Goal: Task Accomplishment & Management: Use online tool/utility

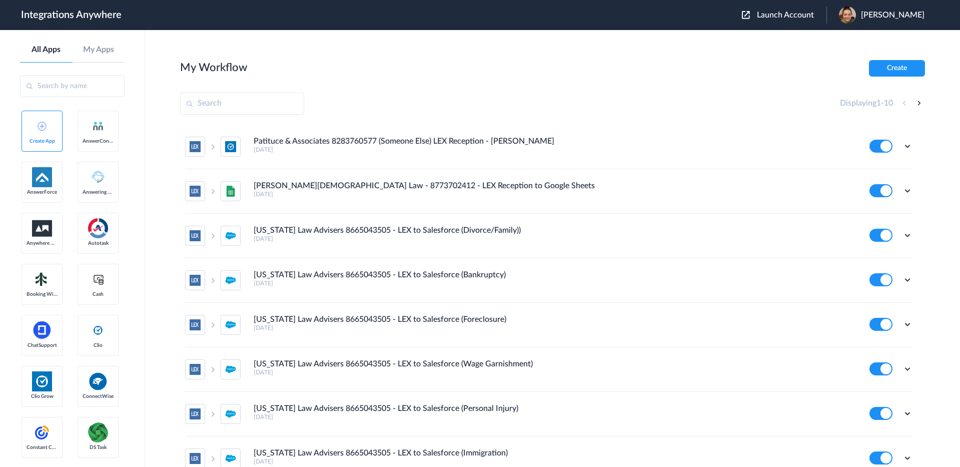
click at [779, 16] on span "Launch Account" at bounding box center [785, 15] width 57 height 8
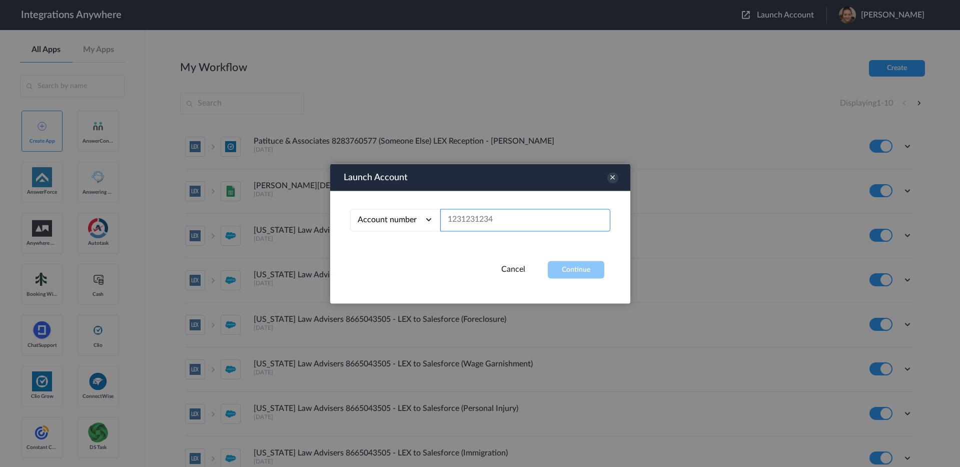
click at [538, 225] on input "text" at bounding box center [525, 220] width 170 height 23
paste input "8773497385"
type input "8773497385"
click at [564, 273] on button "Continue" at bounding box center [576, 270] width 57 height 18
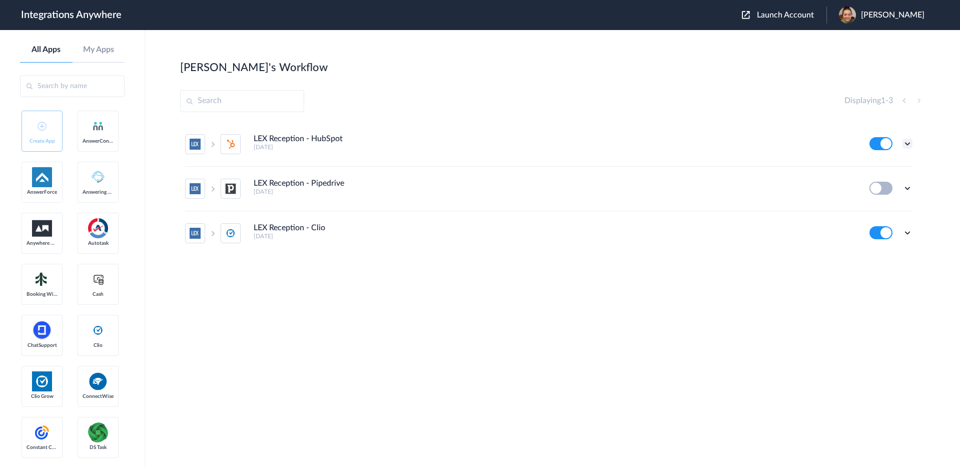
click at [909, 143] on icon at bounding box center [907, 144] width 10 height 10
click at [880, 170] on li "Edit" at bounding box center [879, 167] width 65 height 19
click at [906, 143] on icon at bounding box center [907, 144] width 10 height 10
click at [884, 184] on link "Task history" at bounding box center [879, 185] width 48 height 7
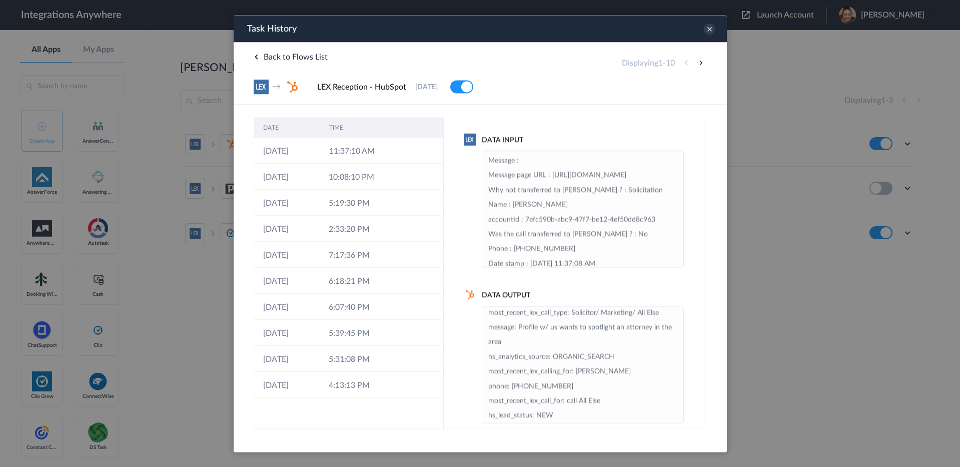
scroll to position [52, 0]
click at [710, 30] on icon at bounding box center [708, 29] width 11 height 11
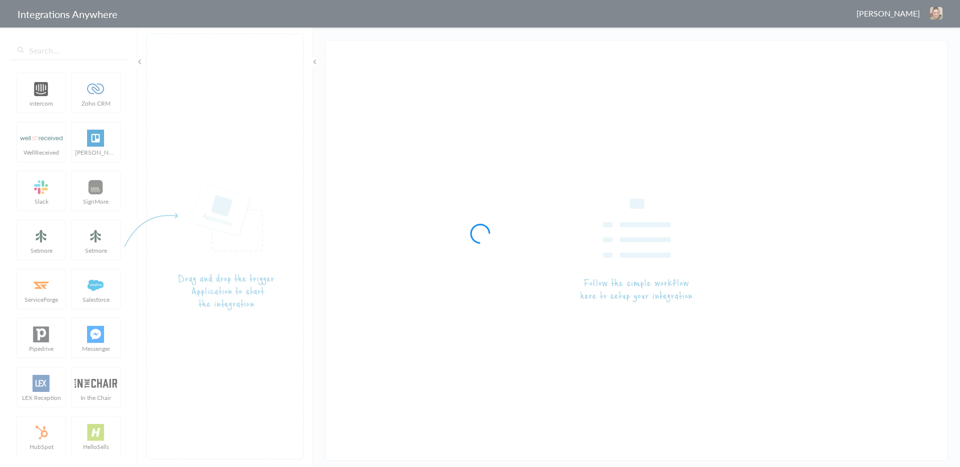
type input "LEX Reception - HubSpot"
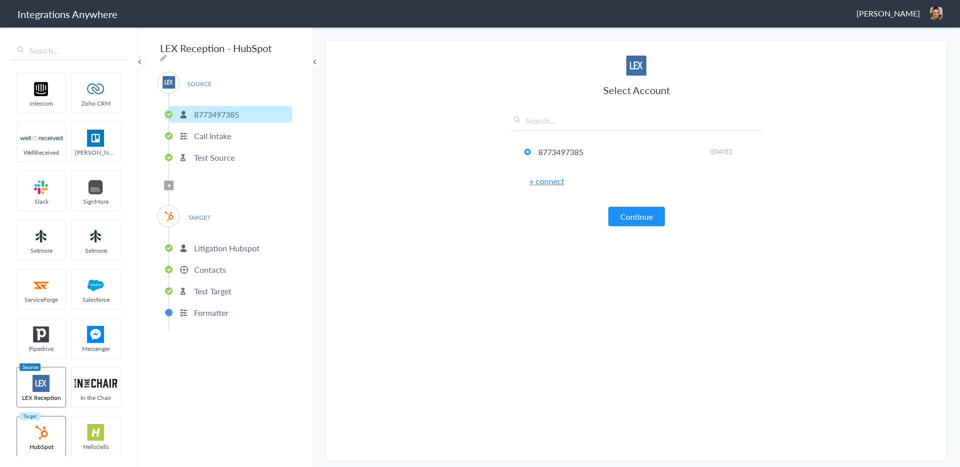
click at [207, 269] on p "Contacts" at bounding box center [210, 270] width 32 height 12
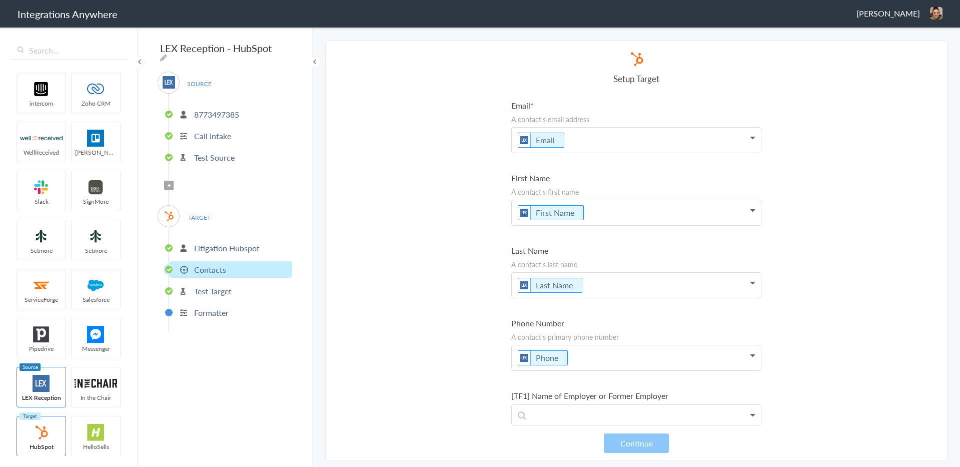
click at [202, 286] on p "Test Target" at bounding box center [213, 291] width 38 height 12
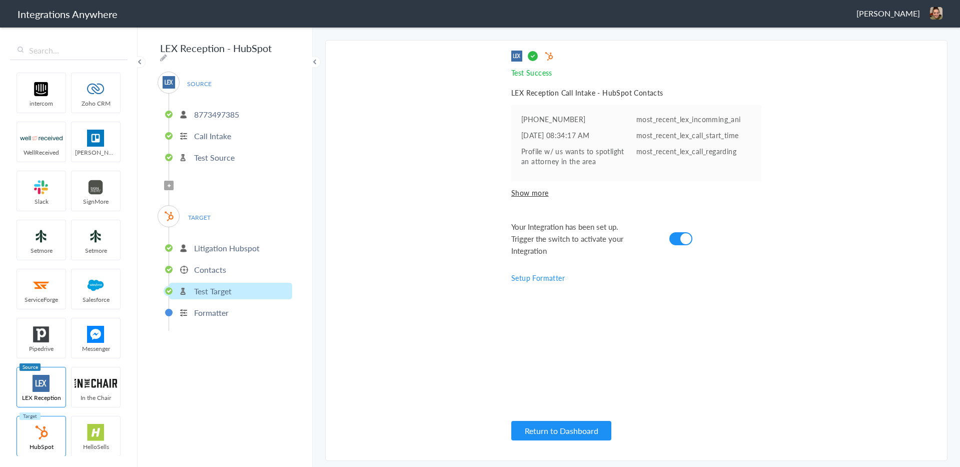
click at [211, 244] on p "Litigation Hubspot" at bounding box center [227, 248] width 66 height 12
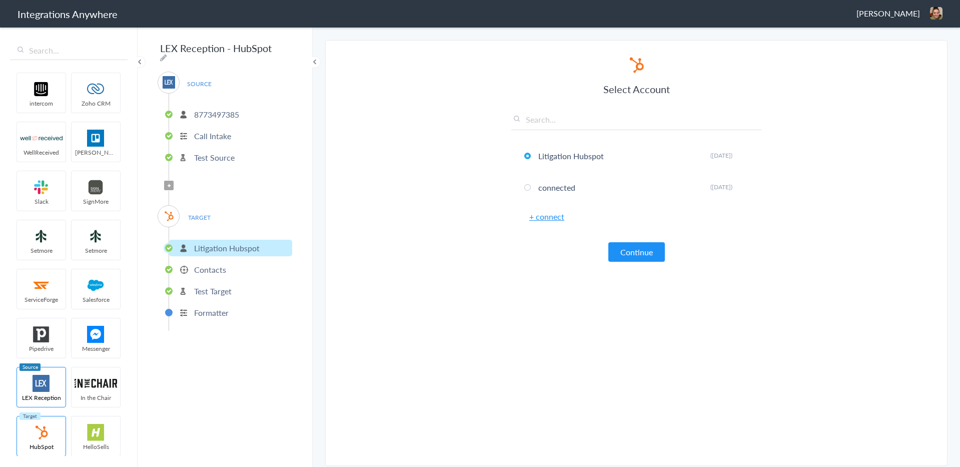
click at [203, 266] on p "Contacts" at bounding box center [210, 270] width 32 height 12
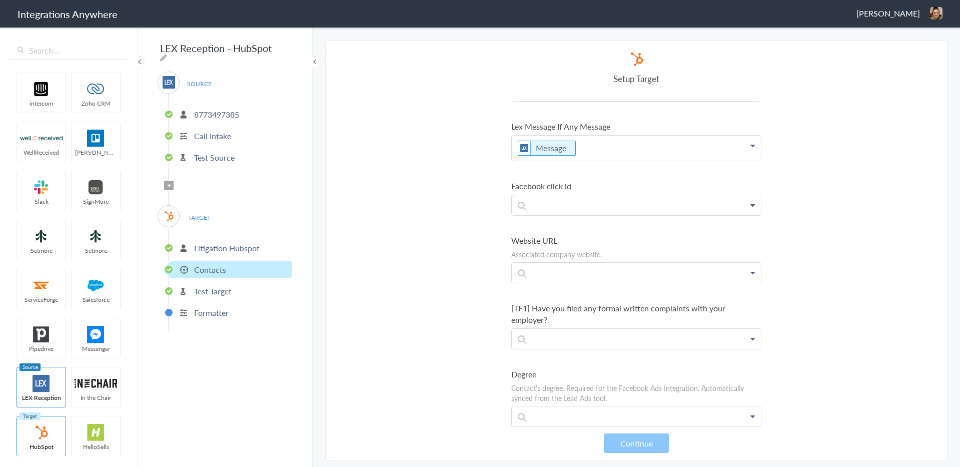
scroll to position [9386, 0]
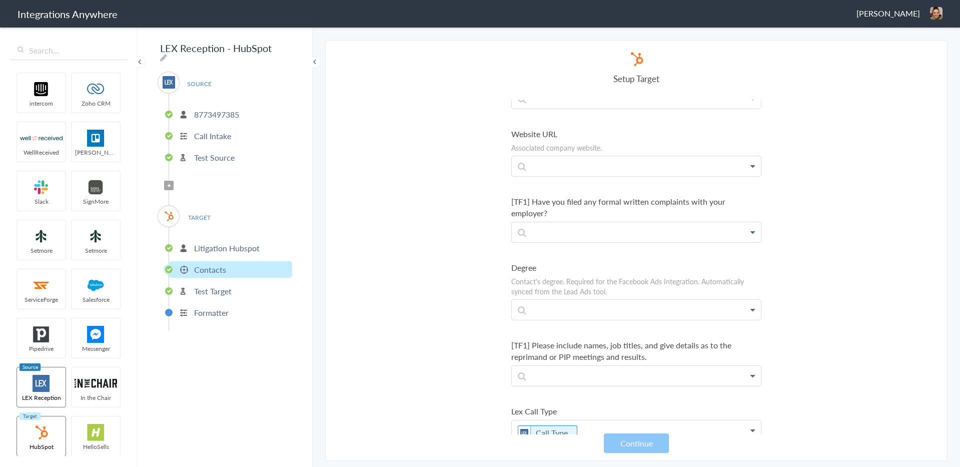
click at [214, 131] on p "Call Intake" at bounding box center [212, 136] width 37 height 12
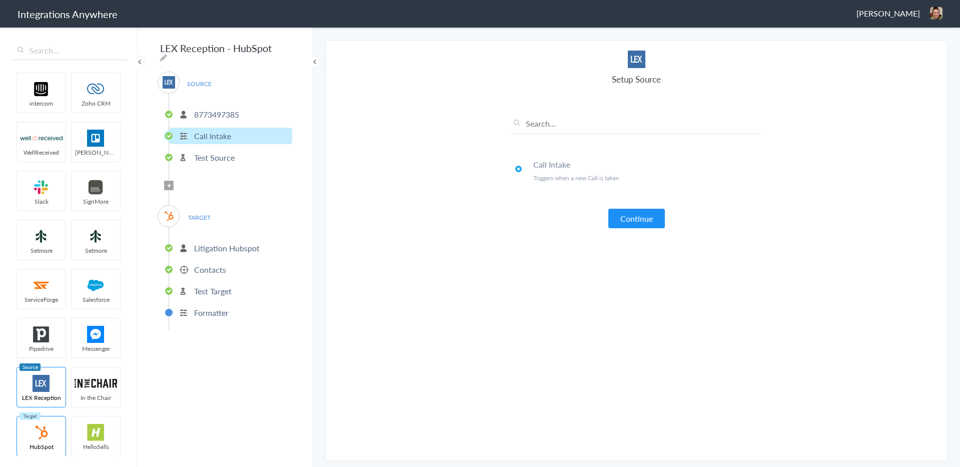
click at [229, 243] on p "Litigation Hubspot" at bounding box center [227, 248] width 66 height 12
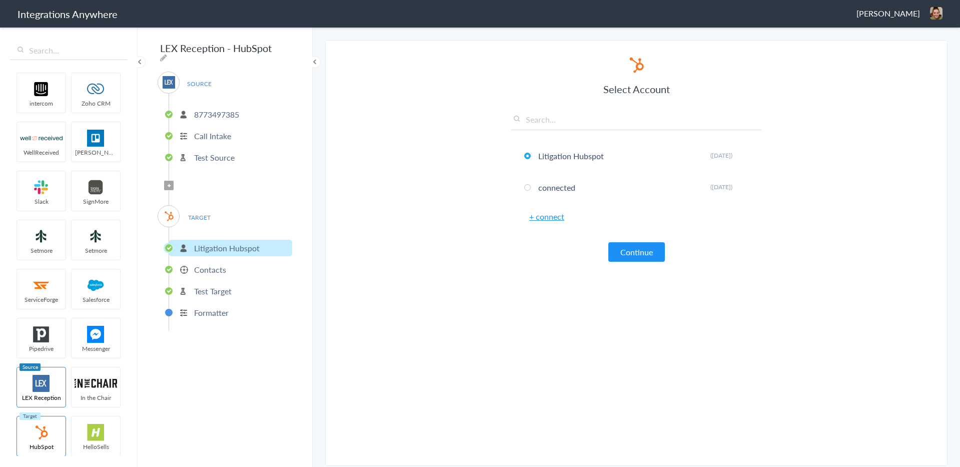
click at [218, 268] on p "Contacts" at bounding box center [210, 270] width 32 height 12
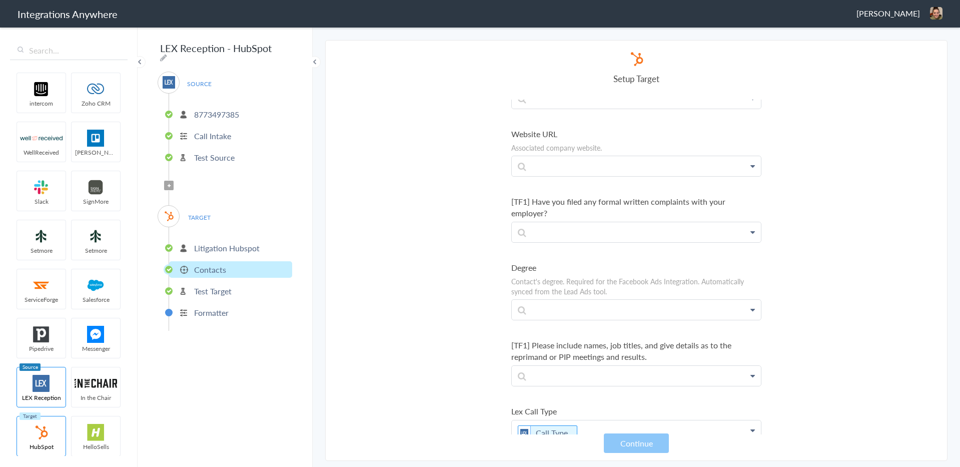
click at [212, 288] on p "Test Target" at bounding box center [213, 291] width 38 height 12
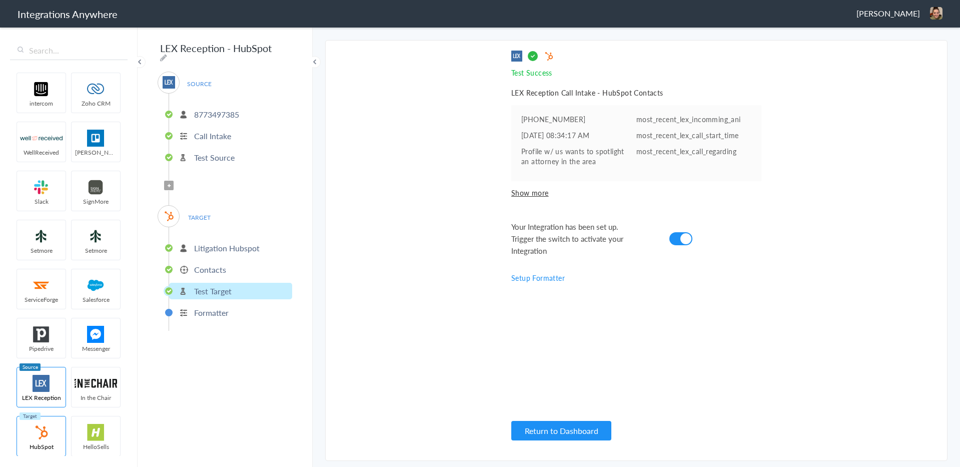
click at [210, 314] on p "Formatter" at bounding box center [211, 313] width 35 height 12
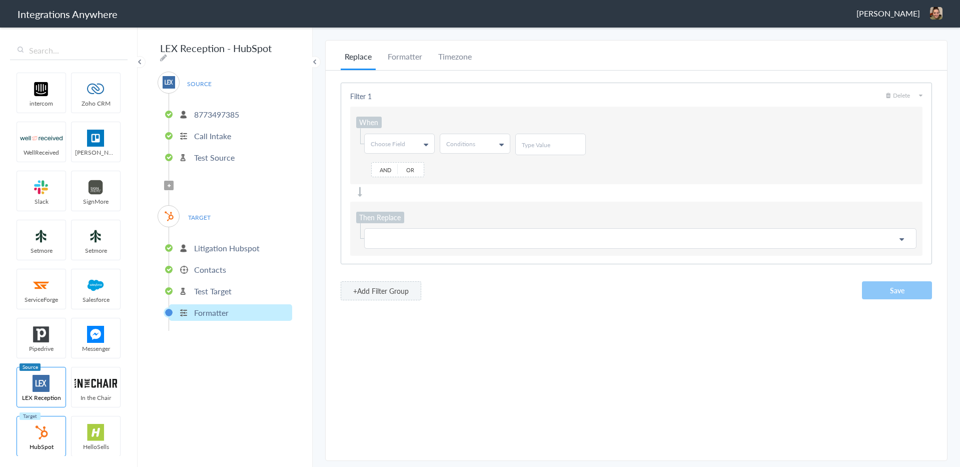
click at [206, 287] on p "Test Target" at bounding box center [213, 291] width 38 height 12
